Goal: Share content

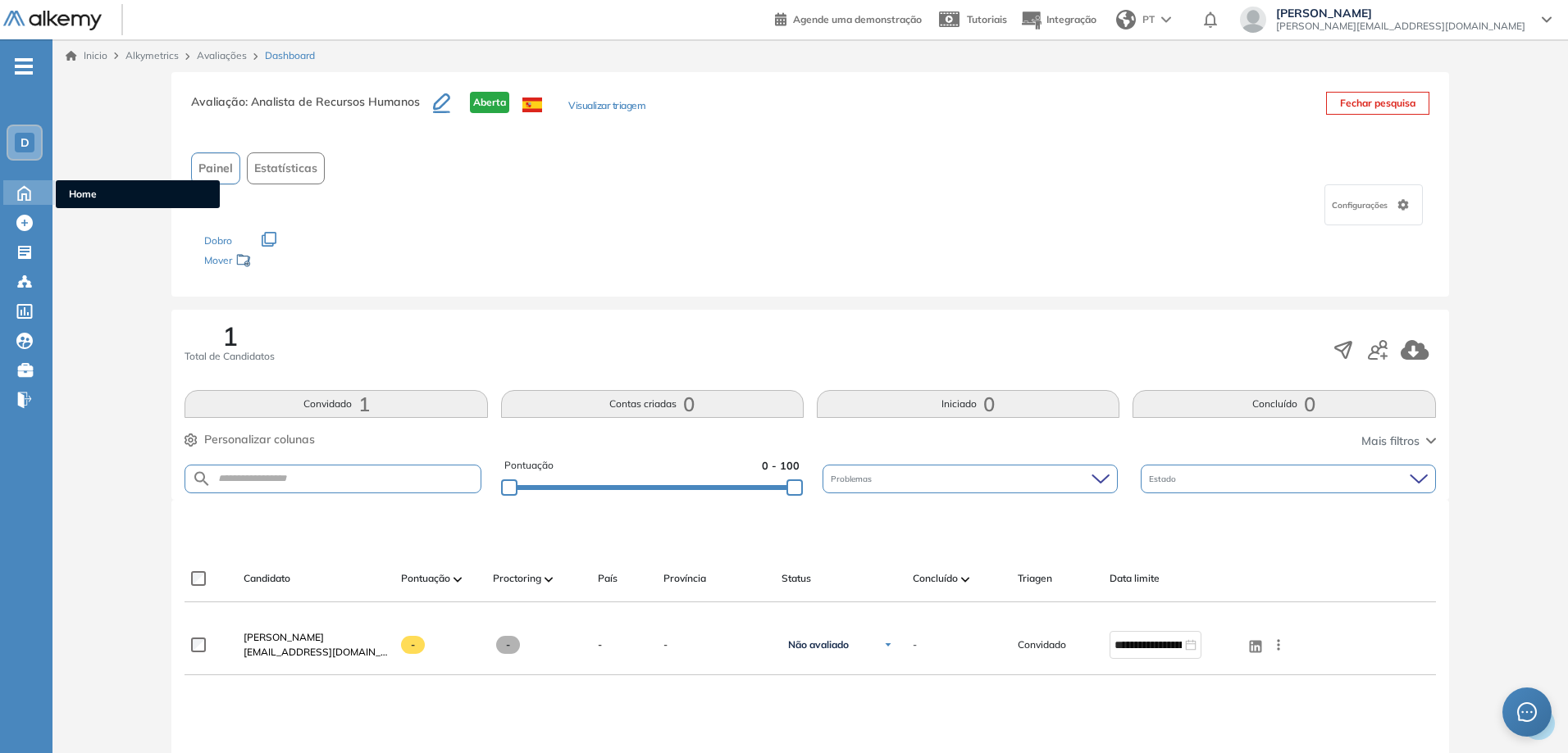
click at [18, 191] on icon at bounding box center [24, 192] width 13 height 14
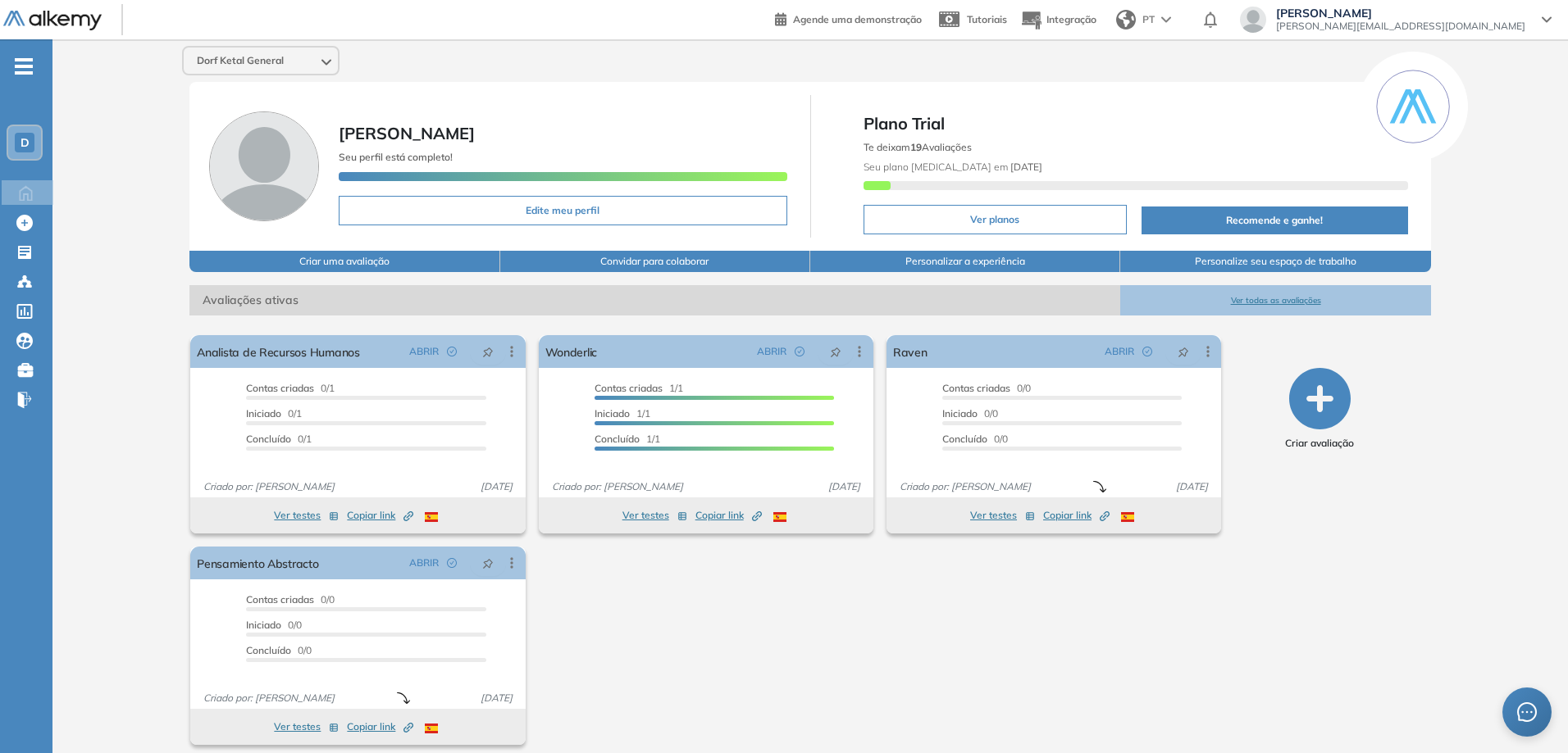
click at [106, 279] on div "Dorf Ketal General Renata Sousa Seu perfil está completo! Edite meu perfil Plan…" at bounding box center [810, 402] width 1516 height 725
click at [601, 602] on div "Proctoring será ativado Importante: Usuários que já completaram a avaliação não…" at bounding box center [706, 540] width 1044 height 423
click at [367, 518] on span "Copiar link Created by potrace 1.16, written by Peter Selinger 2001-2019" at bounding box center [380, 516] width 66 height 15
click at [916, 720] on div "Proctoring será ativado Importante: Usuários que já completaram a avaliação não…" at bounding box center [706, 540] width 1044 height 423
click at [664, 642] on div "Proctoring será ativado Importante: Usuários que já completaram a avaliação não…" at bounding box center [706, 540] width 1044 height 423
